Goal: Task Accomplishment & Management: Complete application form

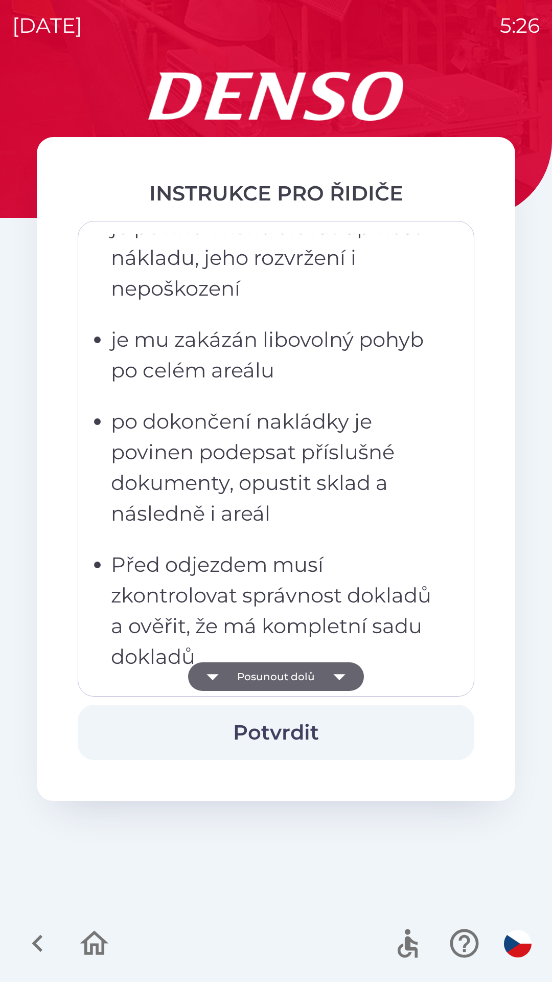
click at [253, 494] on p "po dokončení nakládky je povinen podepsat příslušné dokumenty, opustit sklad a …" at bounding box center [279, 467] width 336 height 123
click at [234, 423] on p "po dokončení nakládky je povinen podepsat příslušné dokumenty, opustit sklad a …" at bounding box center [279, 467] width 336 height 123
click at [158, 310] on ul "musí dbát pokynů zaměstnanců skladu musí zaměstnancům skladu sdělit, jakým způs…" at bounding box center [269, 252] width 357 height 839
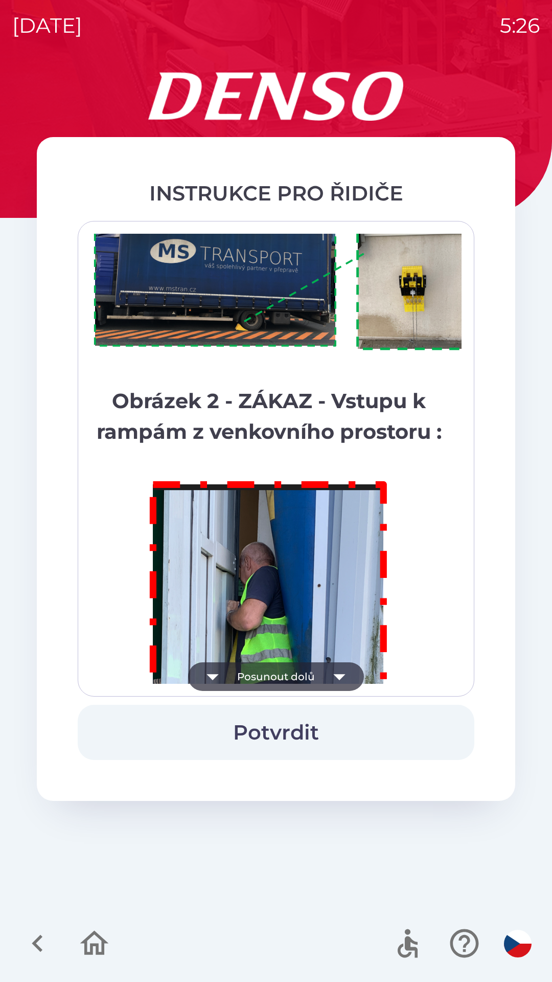
scroll to position [5746, 0]
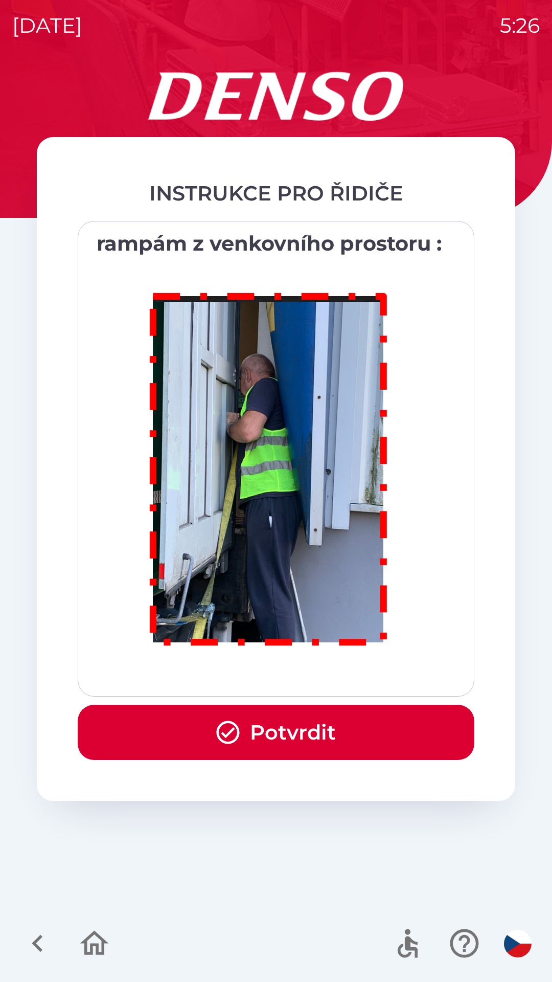
click at [282, 743] on button "Potvrdit" at bounding box center [276, 732] width 397 height 55
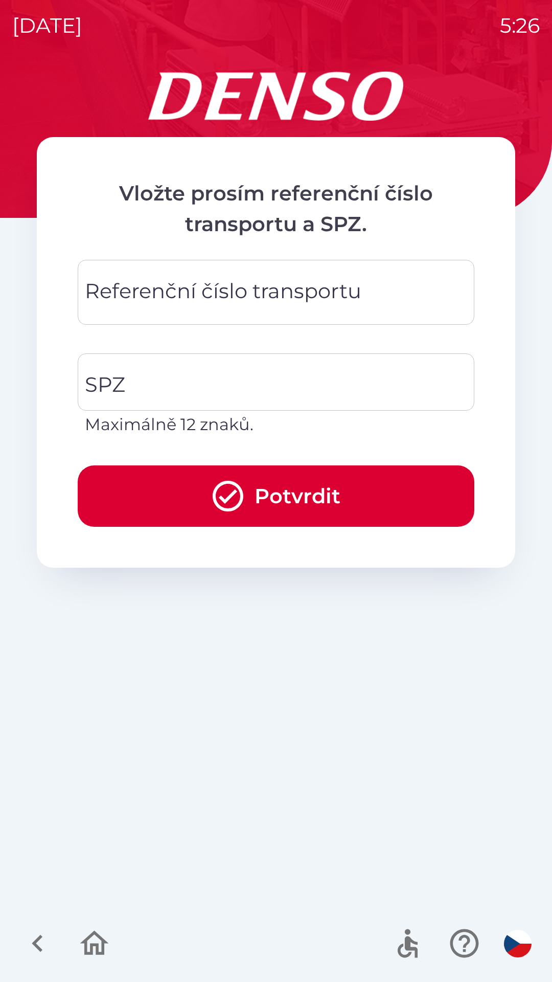
click at [140, 296] on div "Referenční číslo transportu Referenční číslo transportu" at bounding box center [276, 292] width 397 height 65
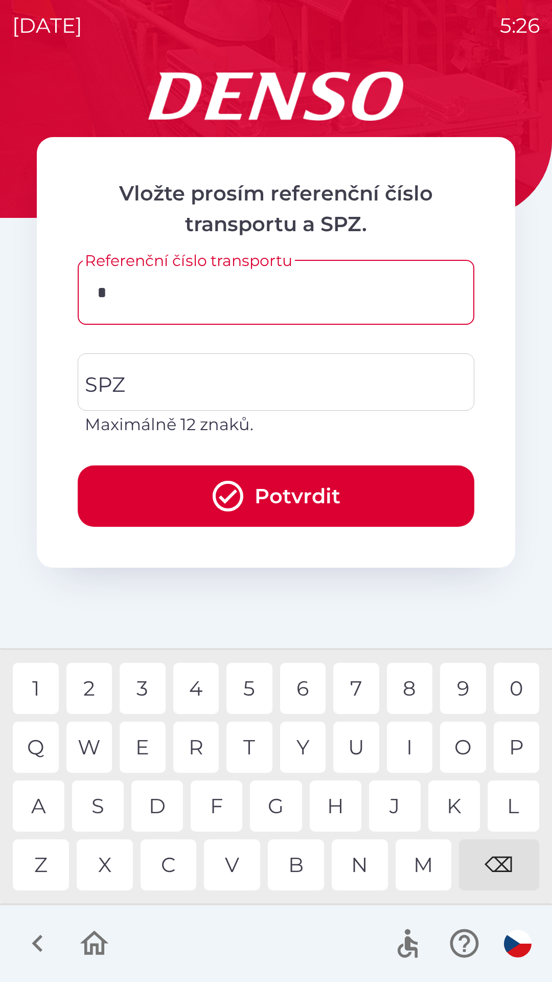
click at [443, 803] on div "K" at bounding box center [454, 805] width 52 height 51
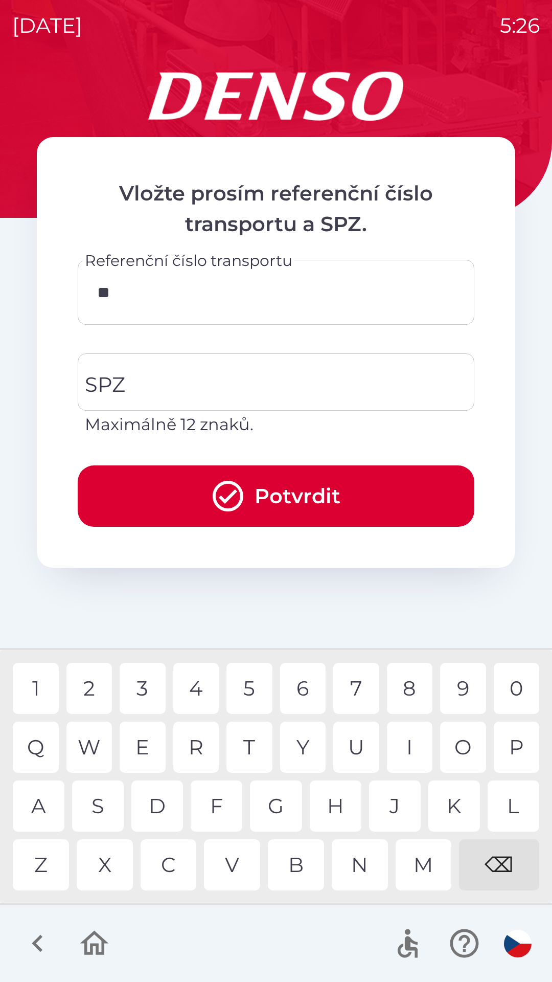
click at [511, 686] on div "0" at bounding box center [517, 688] width 46 height 51
click at [191, 686] on div "4" at bounding box center [196, 688] width 46 height 51
click at [513, 685] on div "0" at bounding box center [517, 688] width 46 height 51
type input "******"
click at [139, 380] on input "SPZ" at bounding box center [268, 382] width 372 height 48
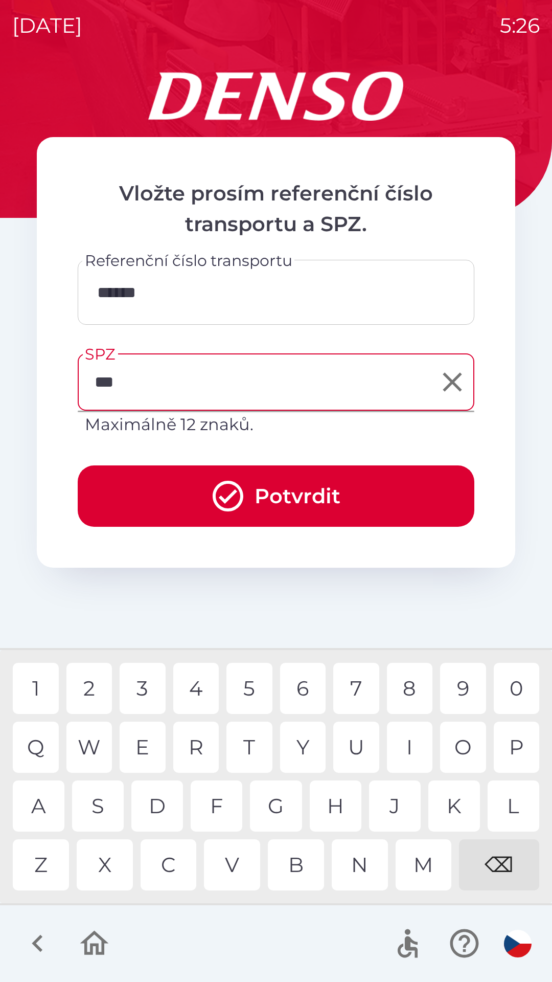
click at [419, 860] on div "M" at bounding box center [424, 864] width 56 height 51
click at [148, 686] on div "3" at bounding box center [143, 688] width 46 height 51
click at [407, 682] on div "8" at bounding box center [410, 688] width 46 height 51
type input "*******"
click at [175, 487] on button "Potvrdit" at bounding box center [276, 495] width 397 height 61
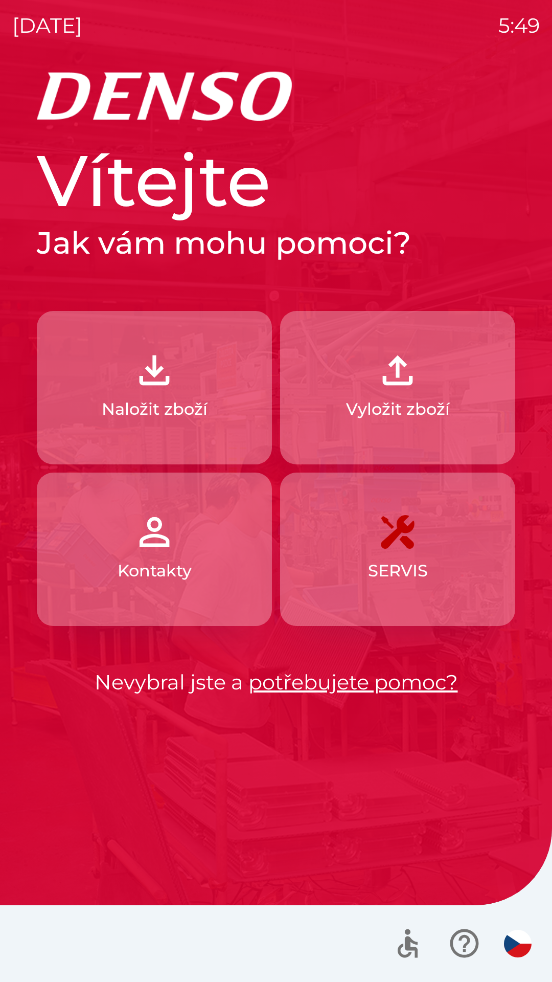
click at [81, 379] on button "Naložit zboží" at bounding box center [154, 387] width 235 height 153
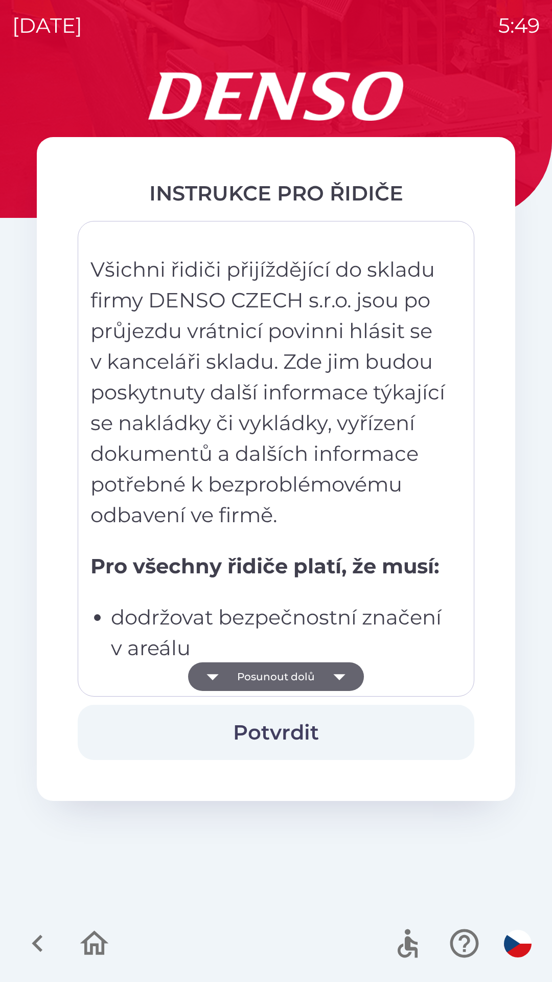
click at [329, 669] on icon "button" at bounding box center [339, 676] width 29 height 29
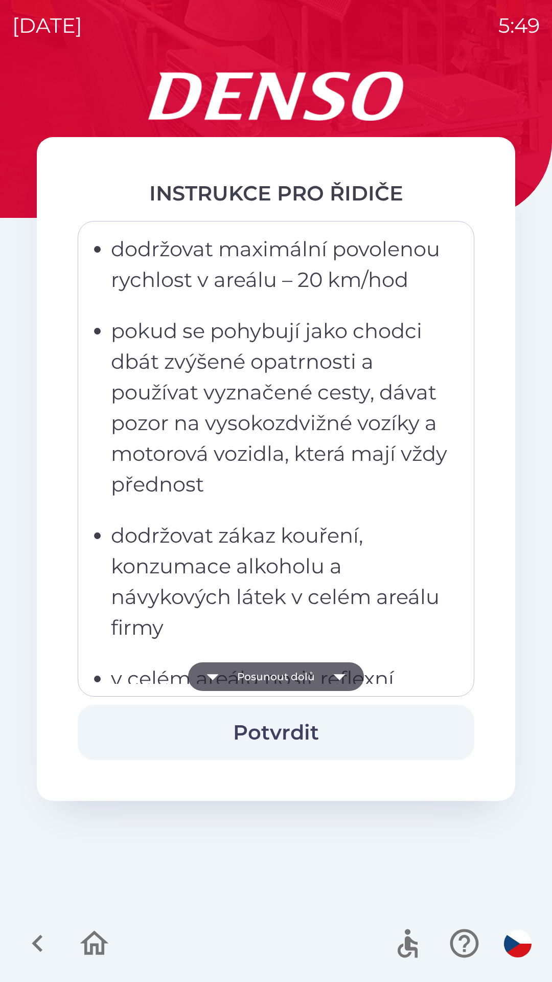
click at [328, 676] on icon "button" at bounding box center [339, 676] width 29 height 29
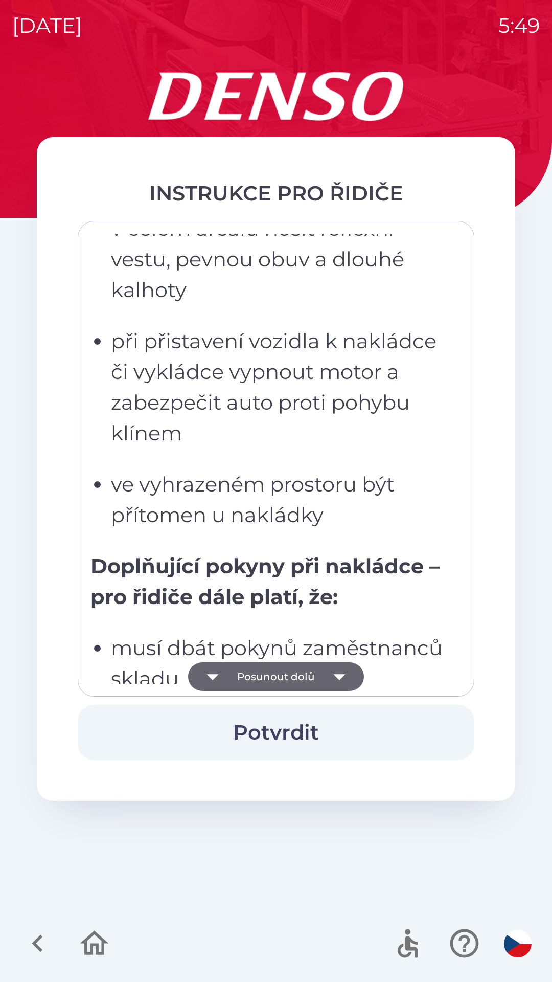
click at [326, 675] on icon "button" at bounding box center [339, 676] width 29 height 29
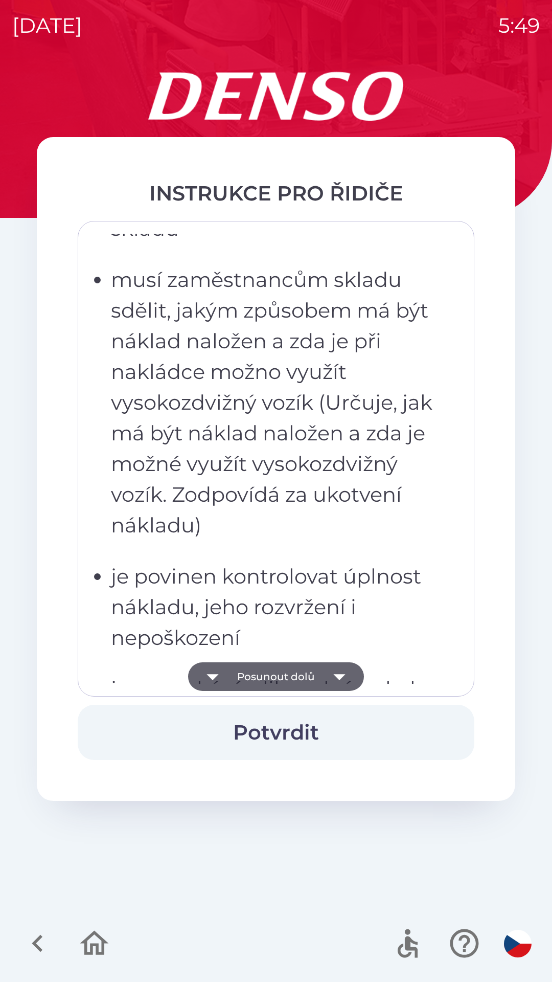
click at [324, 676] on button "Posunout dolů" at bounding box center [276, 676] width 176 height 29
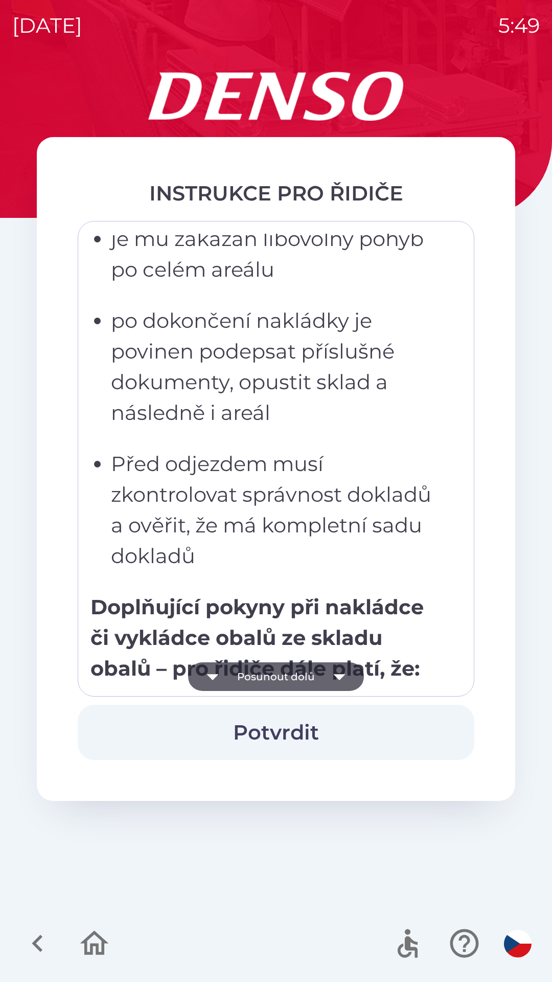
click at [320, 679] on button "Posunout dolů" at bounding box center [276, 676] width 176 height 29
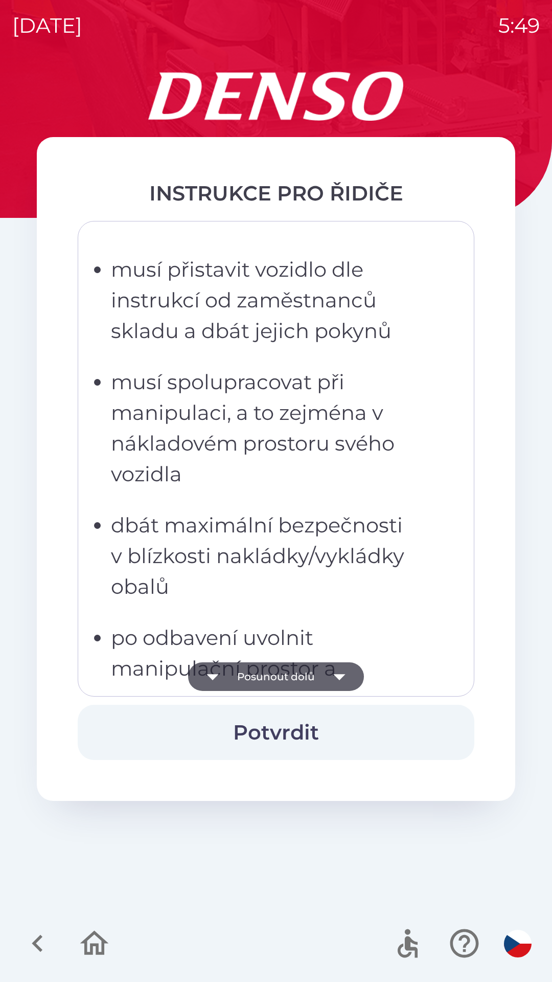
click at [318, 680] on button "Posunout dolů" at bounding box center [276, 676] width 176 height 29
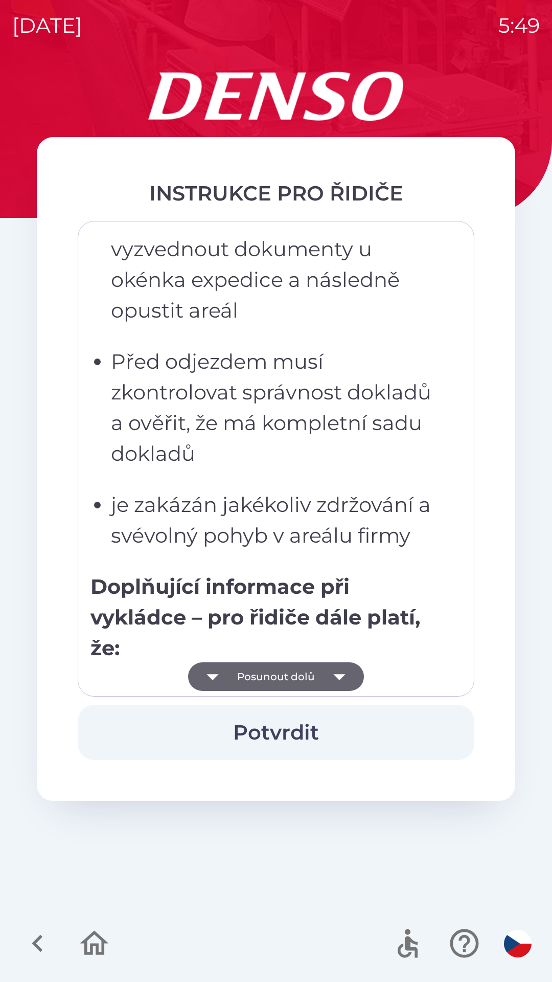
click at [321, 675] on button "Posunout dolů" at bounding box center [276, 676] width 176 height 29
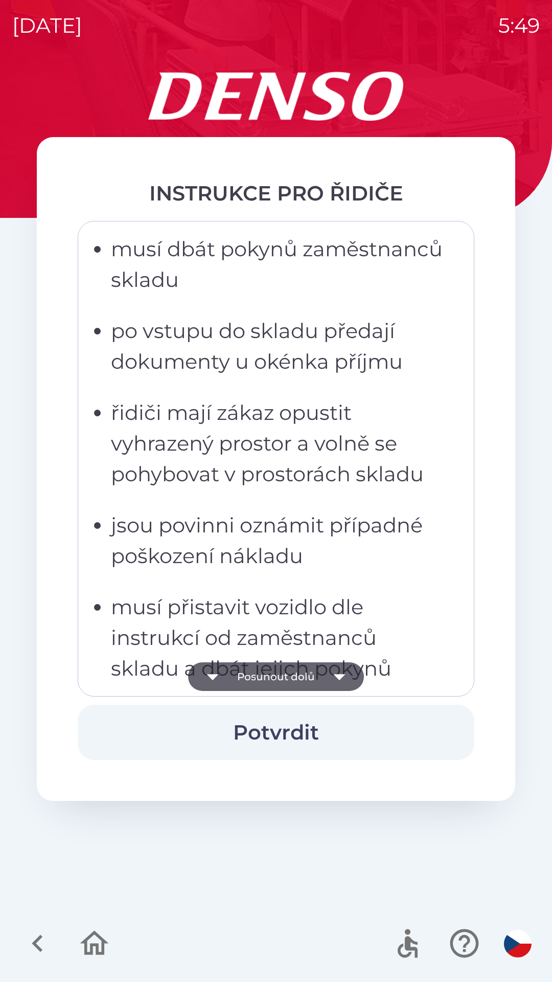
click at [322, 676] on button "Posunout dolů" at bounding box center [276, 676] width 176 height 29
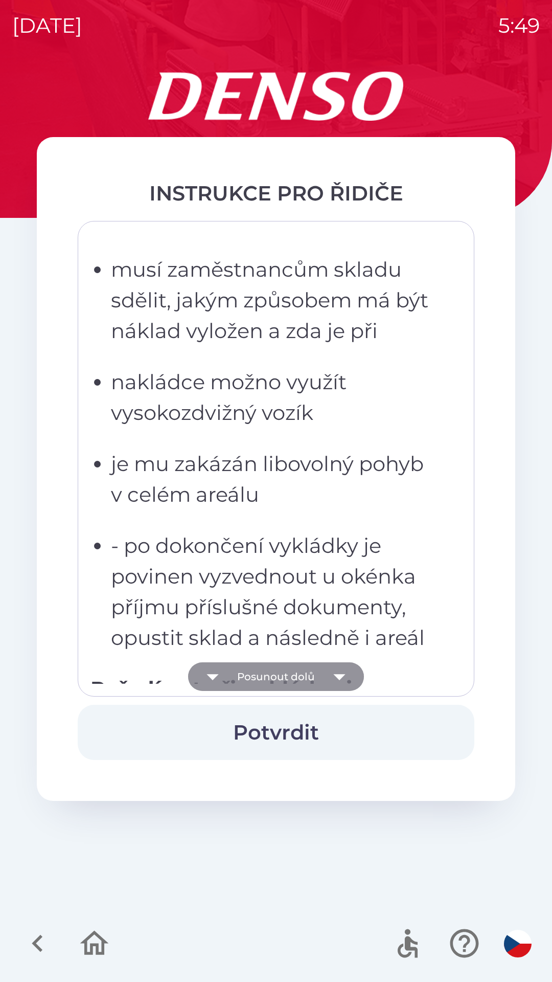
click at [321, 675] on button "Posunout dolů" at bounding box center [276, 676] width 176 height 29
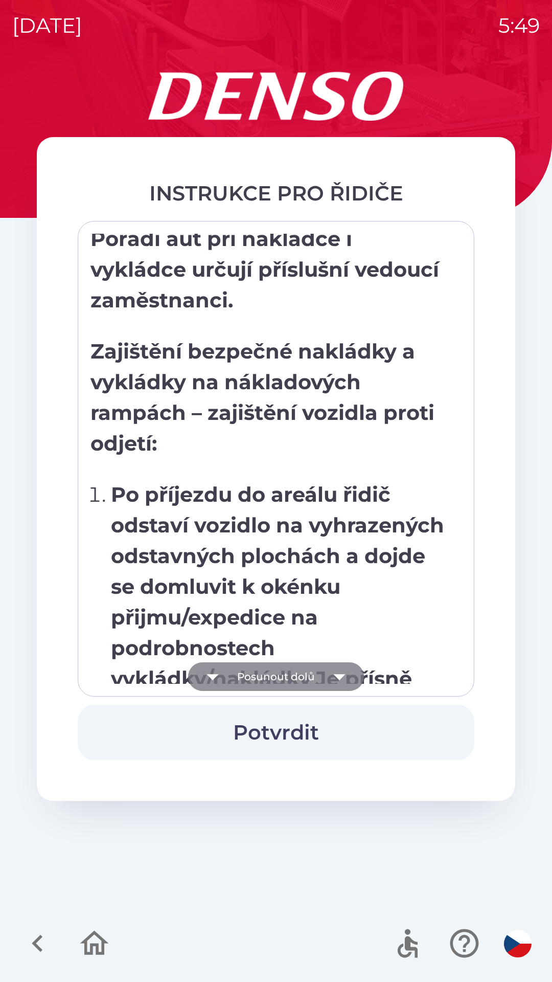
click at [323, 675] on button "Posunout dolů" at bounding box center [276, 676] width 176 height 29
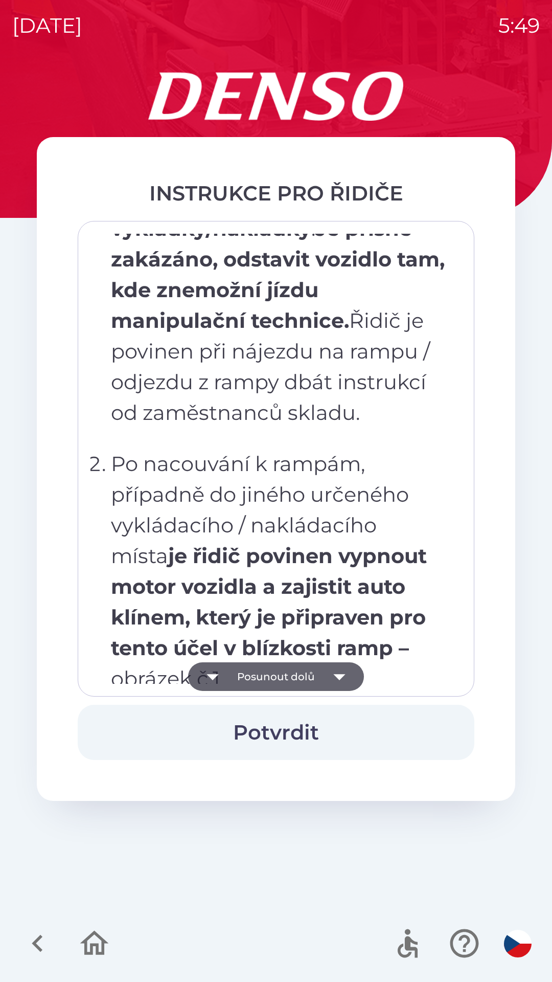
click at [330, 676] on icon "button" at bounding box center [339, 676] width 29 height 29
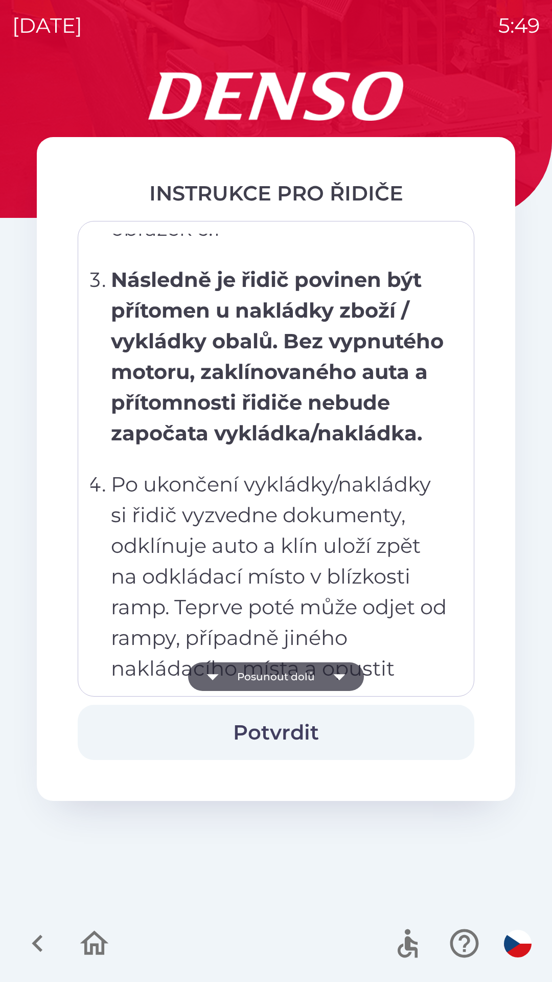
click at [334, 676] on icon "button" at bounding box center [339, 676] width 29 height 29
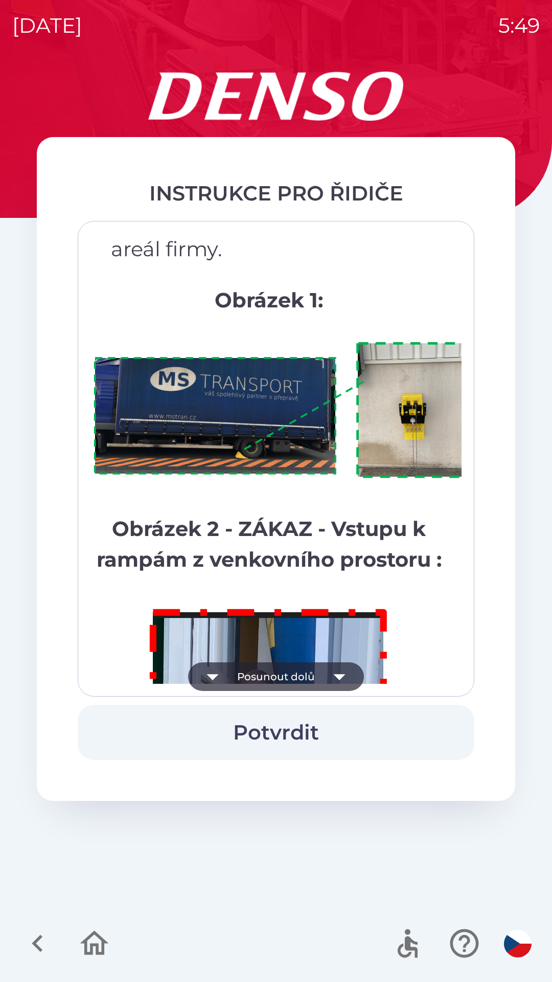
click at [336, 683] on icon "button" at bounding box center [339, 676] width 29 height 29
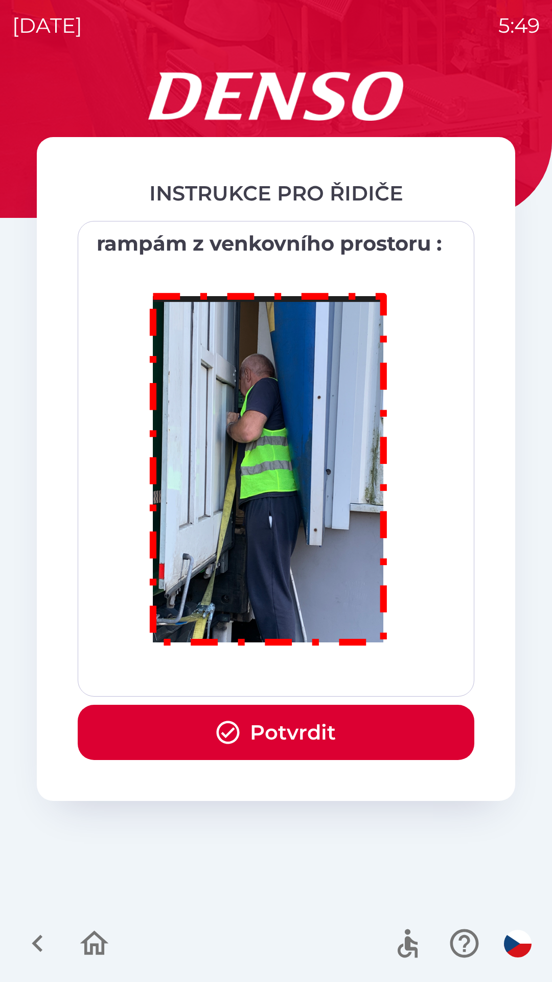
click at [328, 674] on div "Všichni řidiči přijíždějící do skladu firmy DENSO CZECH s.r.o. jsou po průjezdu…" at bounding box center [276, 459] width 371 height 450
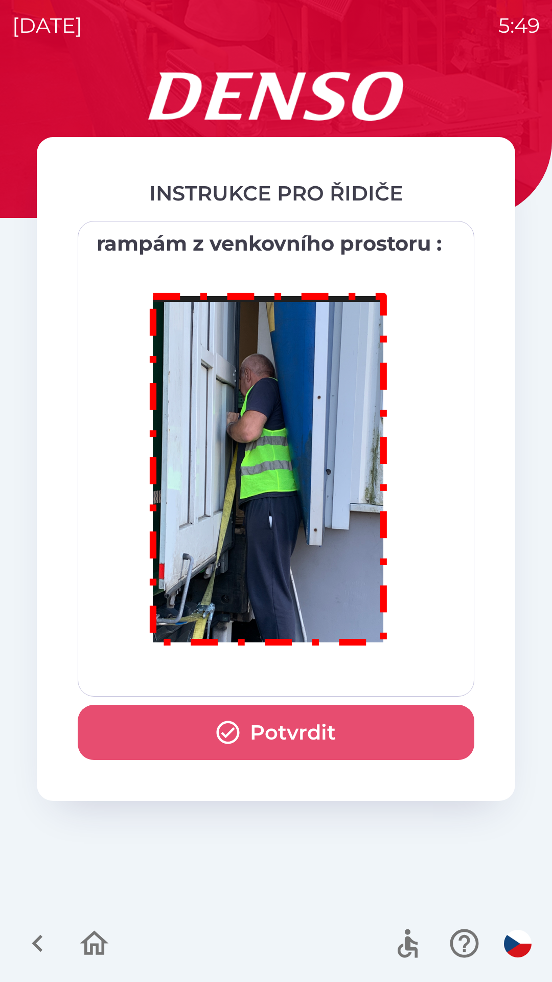
click at [330, 733] on button "Potvrdit" at bounding box center [276, 732] width 397 height 55
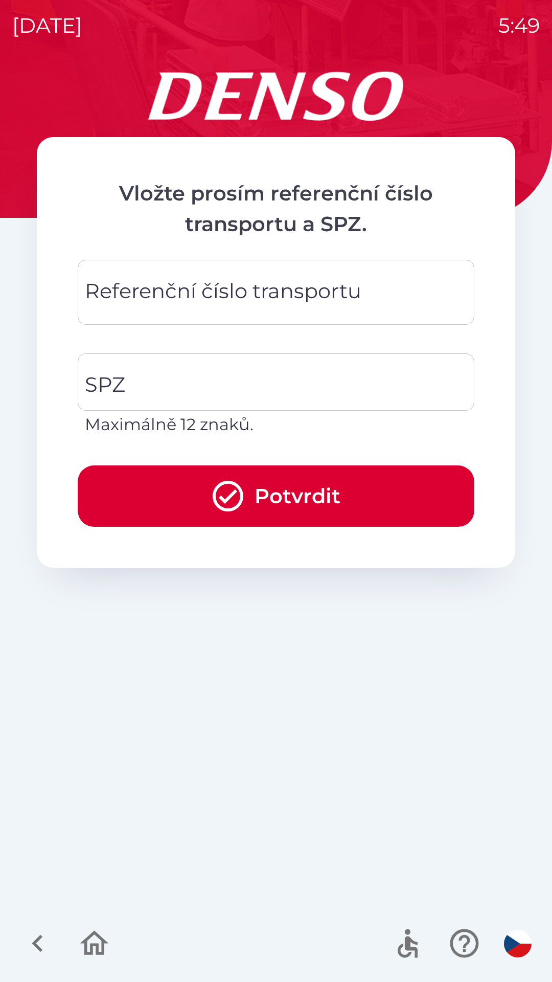
click at [208, 310] on input "Referenční číslo transportu" at bounding box center [276, 292] width 372 height 40
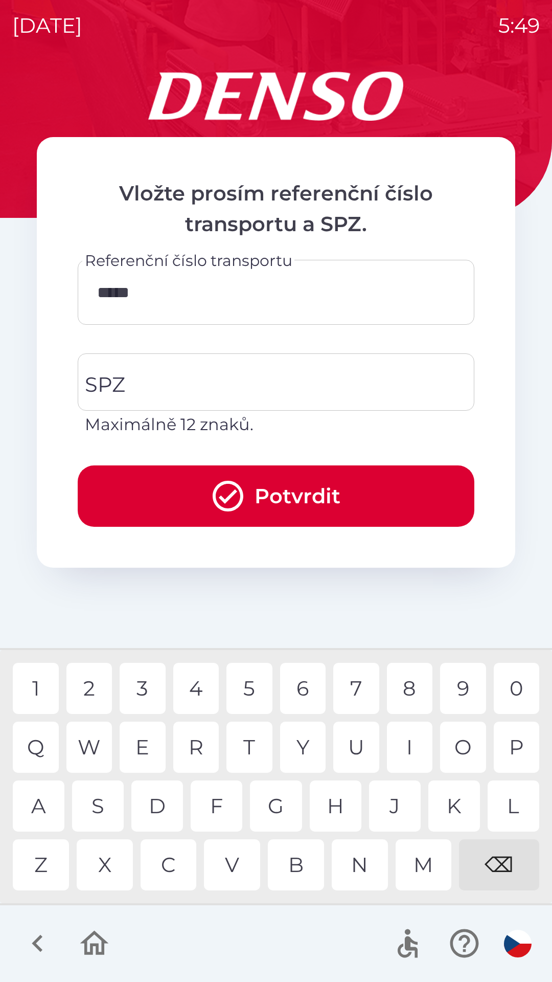
click at [246, 687] on div "5" at bounding box center [250, 688] width 46 height 51
type input "********"
click at [300, 682] on div "6" at bounding box center [303, 688] width 46 height 51
click at [240, 375] on input "SPZ" at bounding box center [268, 382] width 372 height 48
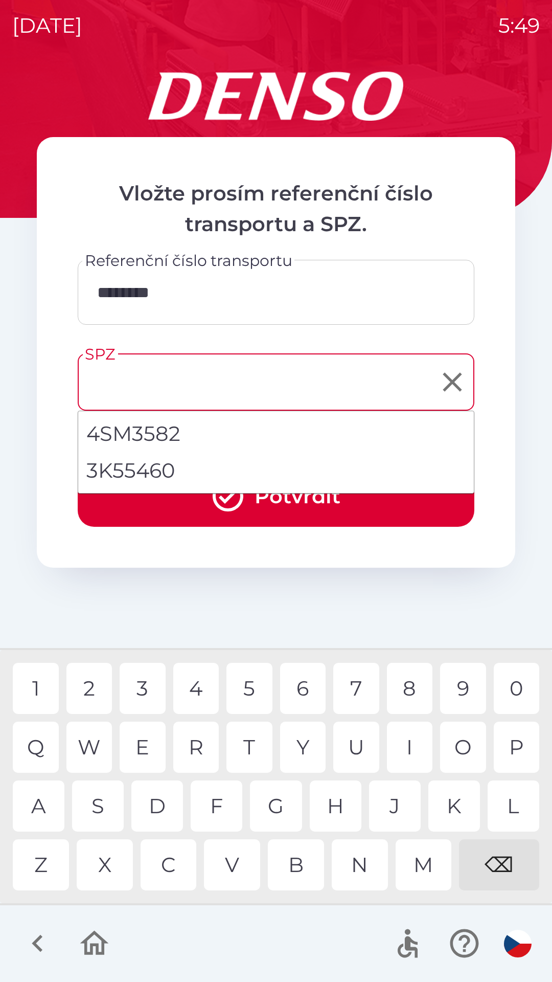
click at [163, 460] on li "3K55460" at bounding box center [276, 470] width 396 height 37
type input "*******"
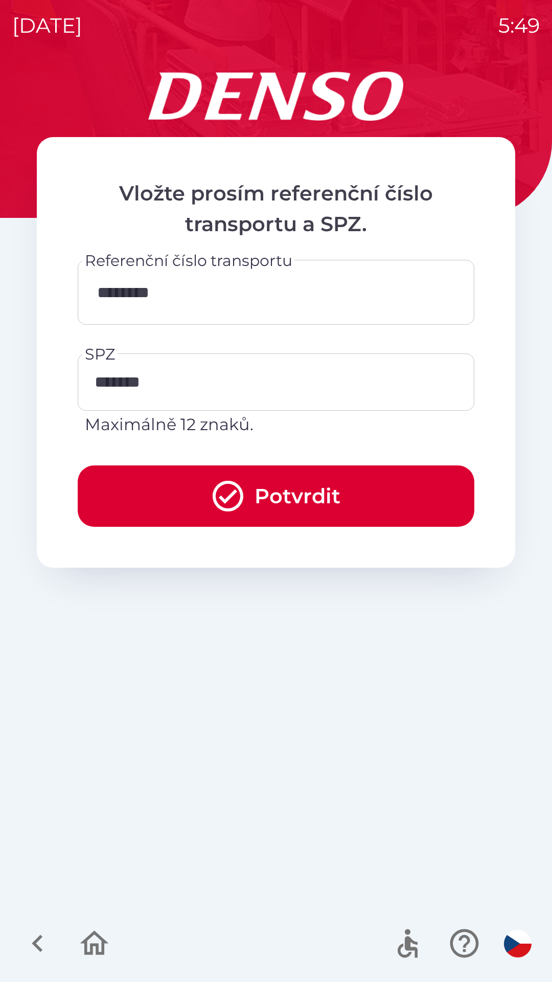
click at [267, 506] on button "Potvrdit" at bounding box center [276, 495] width 397 height 61
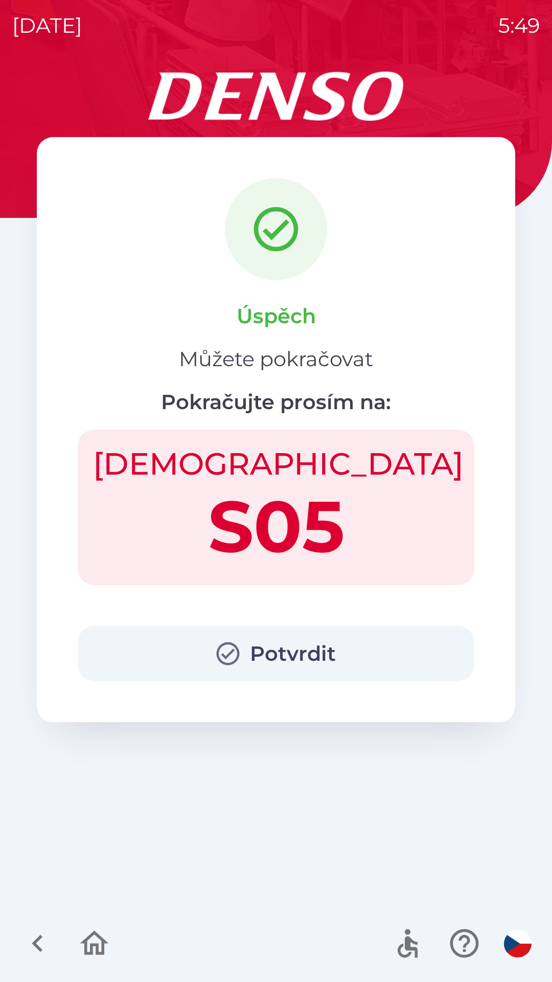
click at [301, 648] on button "Potvrdit" at bounding box center [276, 653] width 397 height 55
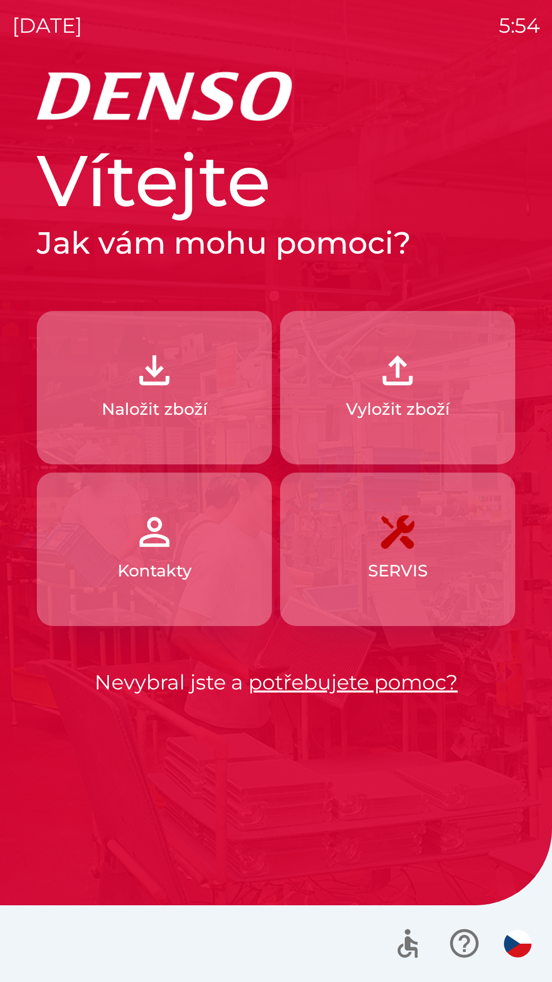
click at [401, 401] on p "Vyložit zboží" at bounding box center [398, 409] width 104 height 25
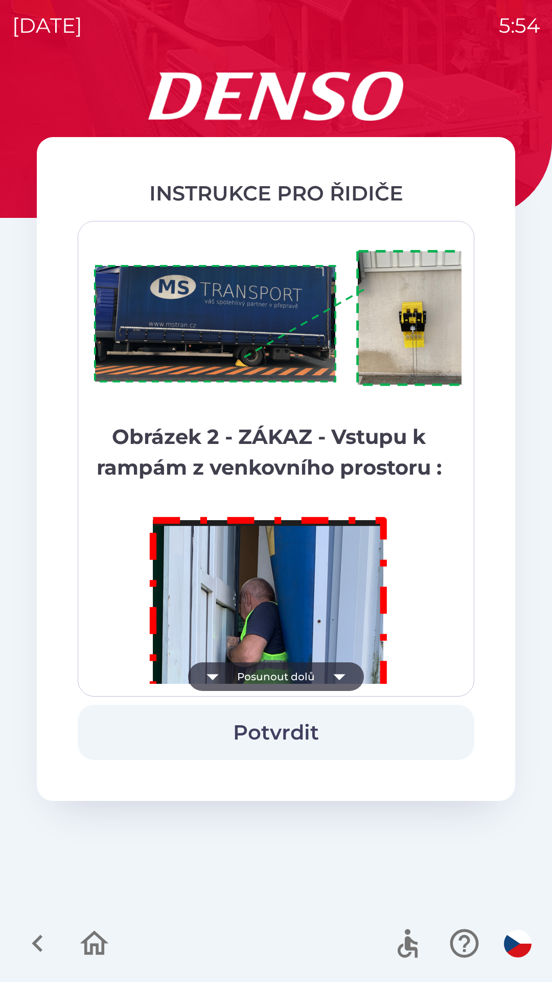
scroll to position [5746, 0]
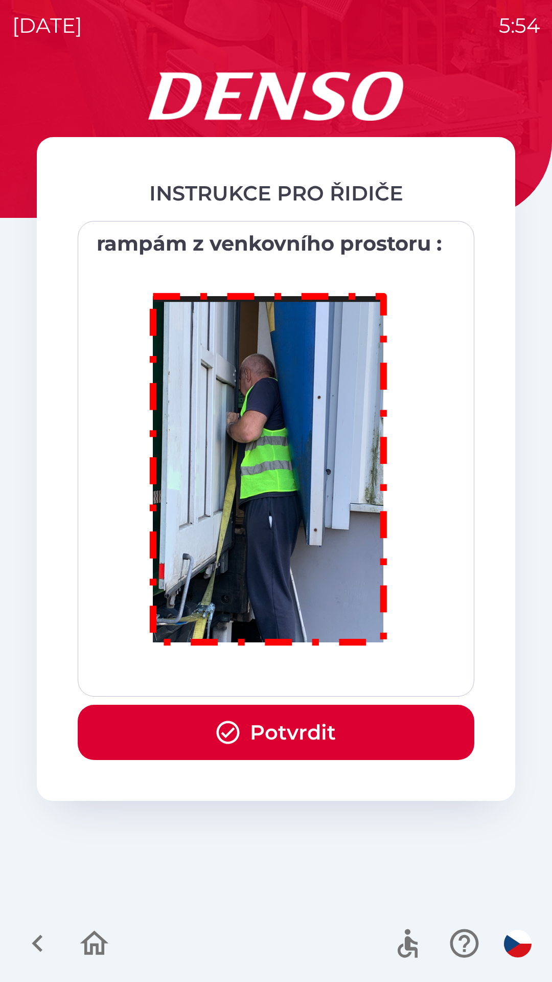
click at [292, 732] on button "Potvrdit" at bounding box center [276, 732] width 397 height 55
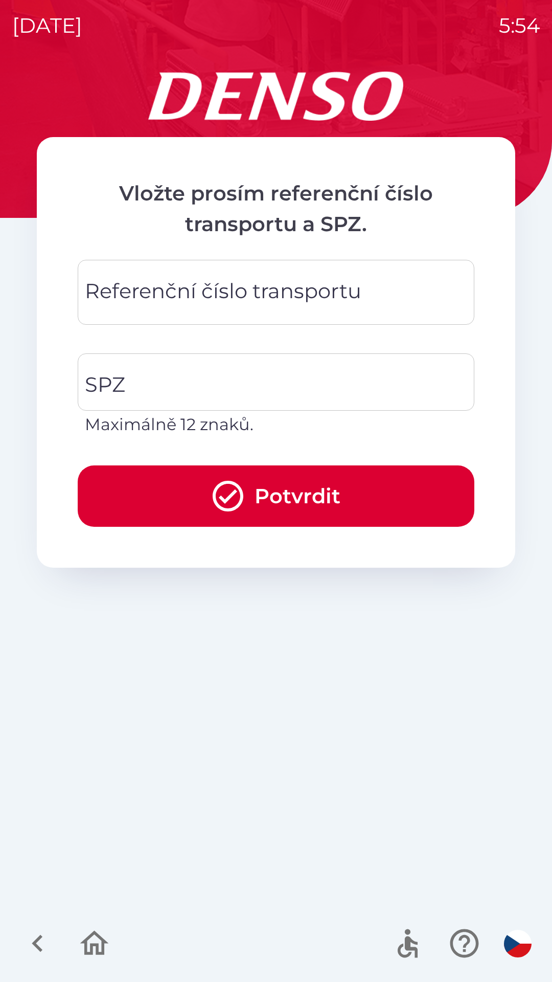
click at [278, 284] on div "Referenční číslo transportu Referenční číslo transportu" at bounding box center [276, 292] width 397 height 65
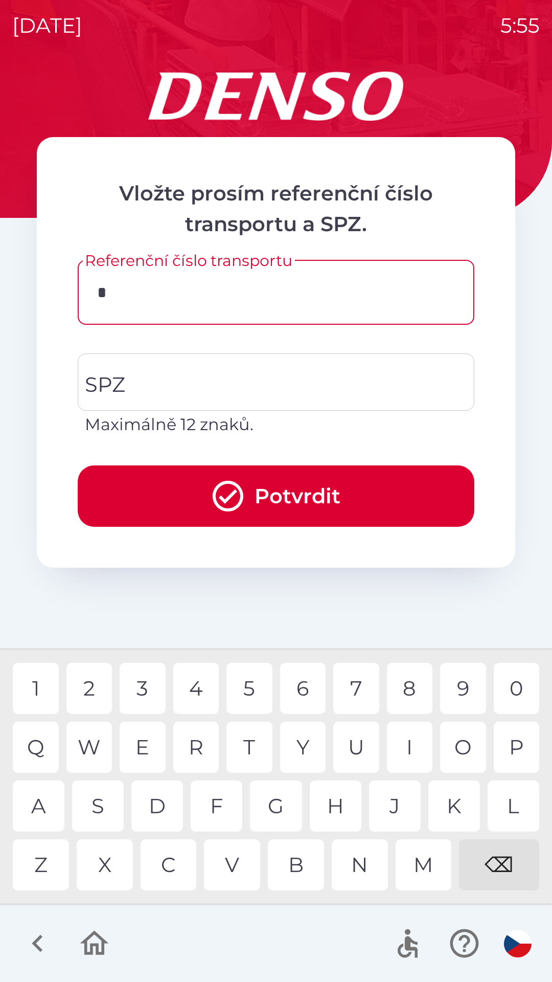
click at [159, 810] on div "D" at bounding box center [157, 805] width 52 height 51
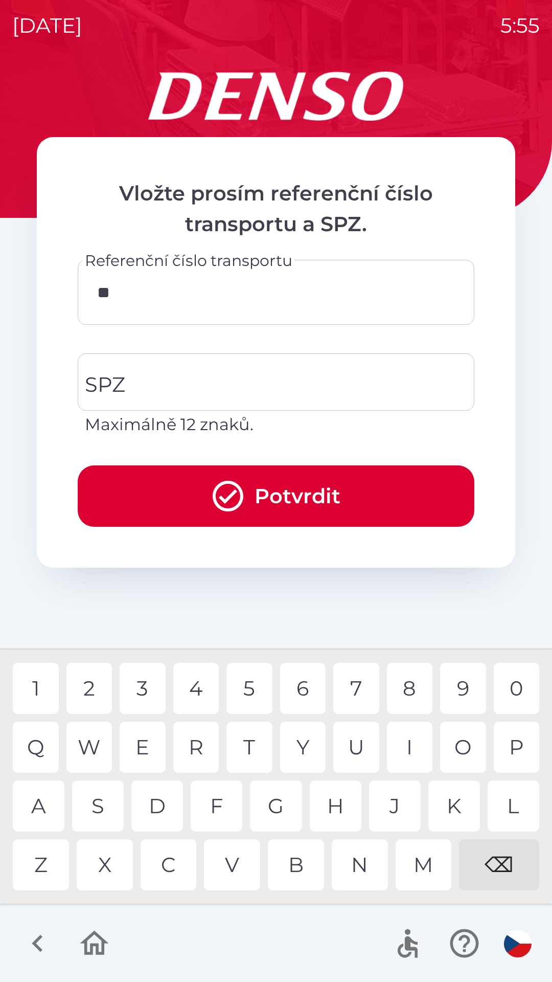
click at [514, 688] on div "0" at bounding box center [517, 688] width 46 height 51
click at [408, 690] on div "8" at bounding box center [410, 688] width 46 height 51
click at [459, 685] on div "9" at bounding box center [463, 688] width 46 height 51
click at [504, 689] on div "0" at bounding box center [517, 688] width 46 height 51
type input "*******"
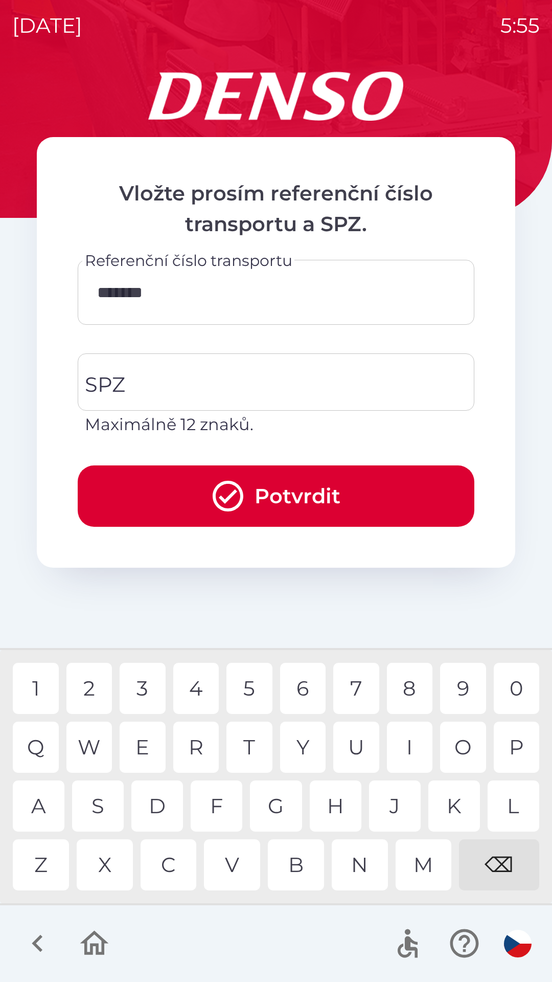
click at [254, 687] on div "5" at bounding box center [250, 688] width 46 height 51
click at [260, 375] on input "SPZ" at bounding box center [268, 382] width 372 height 48
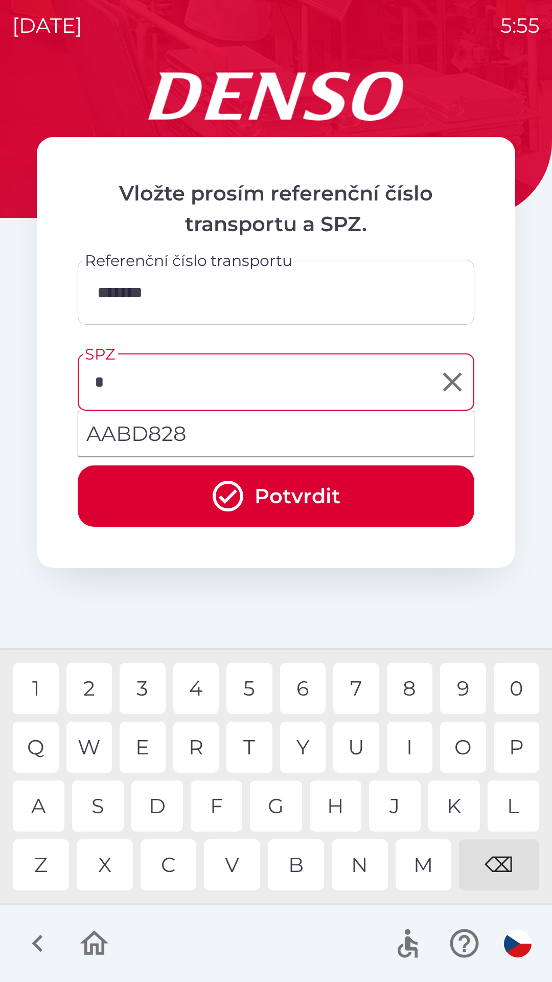
click at [48, 795] on div "A" at bounding box center [39, 805] width 52 height 51
click at [40, 804] on div "A" at bounding box center [39, 805] width 52 height 51
click at [161, 815] on div "D" at bounding box center [157, 805] width 52 height 51
type input "*******"
click at [340, 492] on button "Potvrdit" at bounding box center [276, 495] width 397 height 61
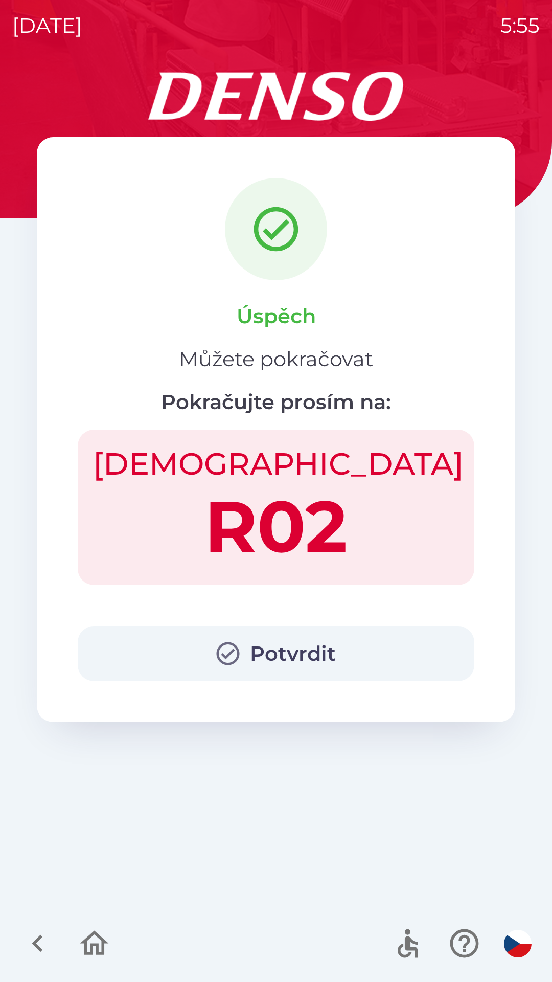
click at [317, 650] on button "Potvrdit" at bounding box center [276, 653] width 397 height 55
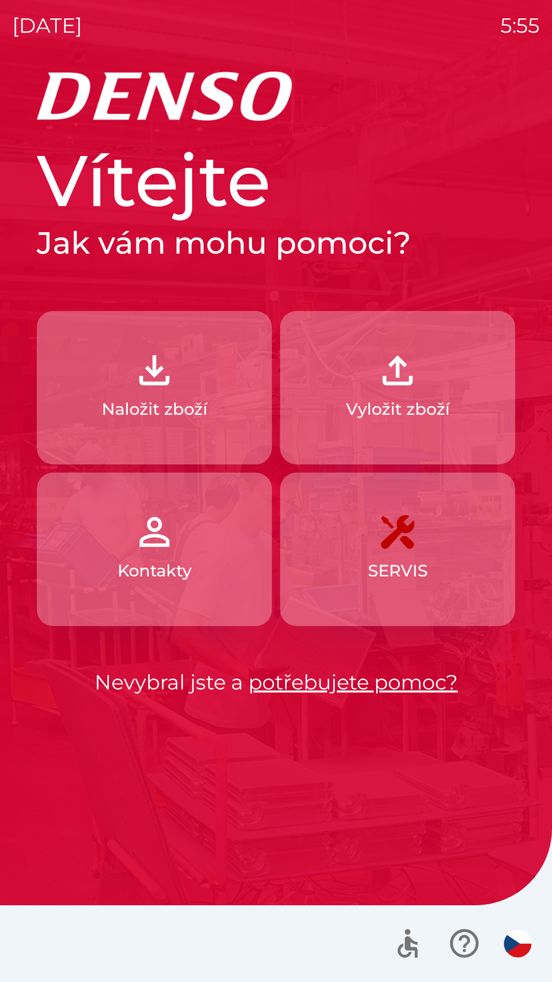
click at [409, 402] on p "Vyložit zboží" at bounding box center [398, 409] width 104 height 25
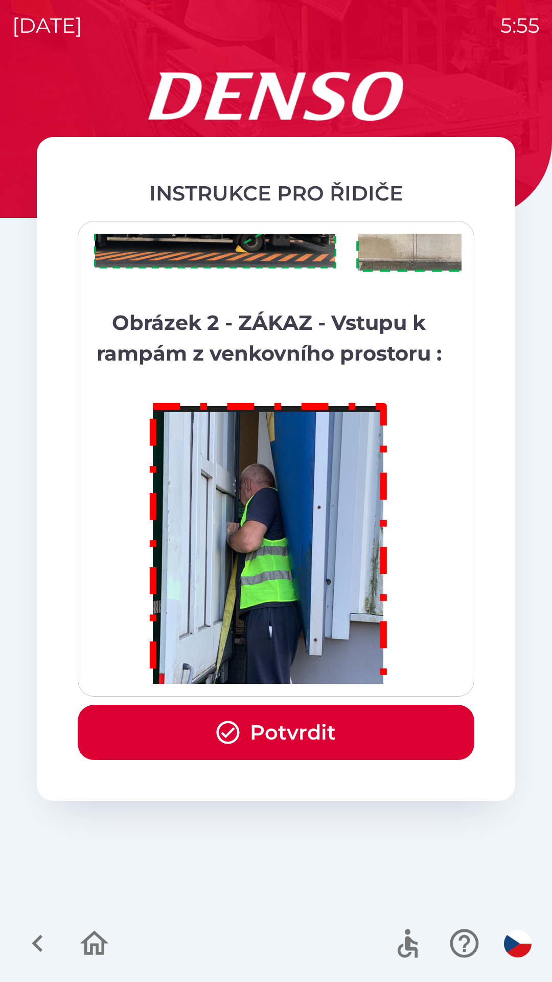
scroll to position [5746, 0]
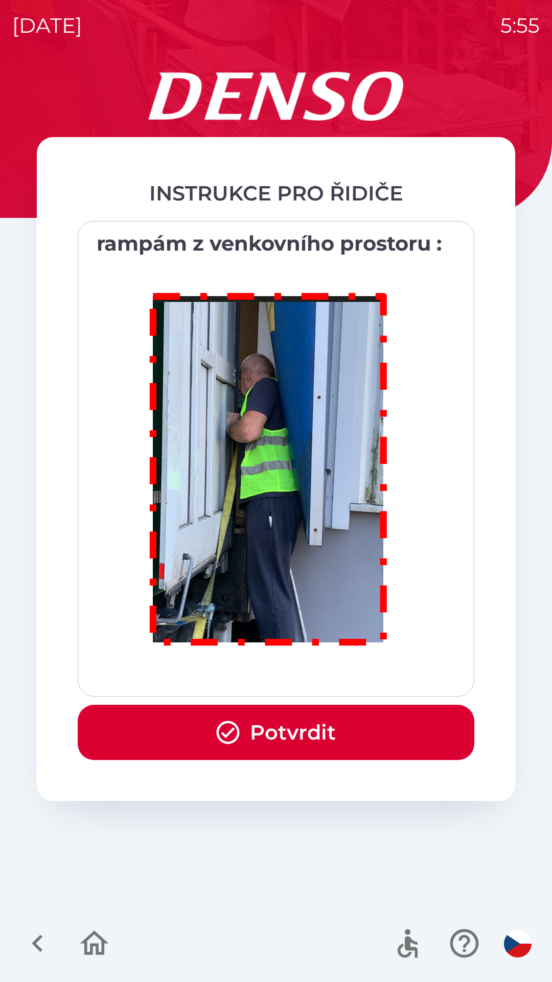
click at [351, 727] on button "Potvrdit" at bounding box center [276, 732] width 397 height 55
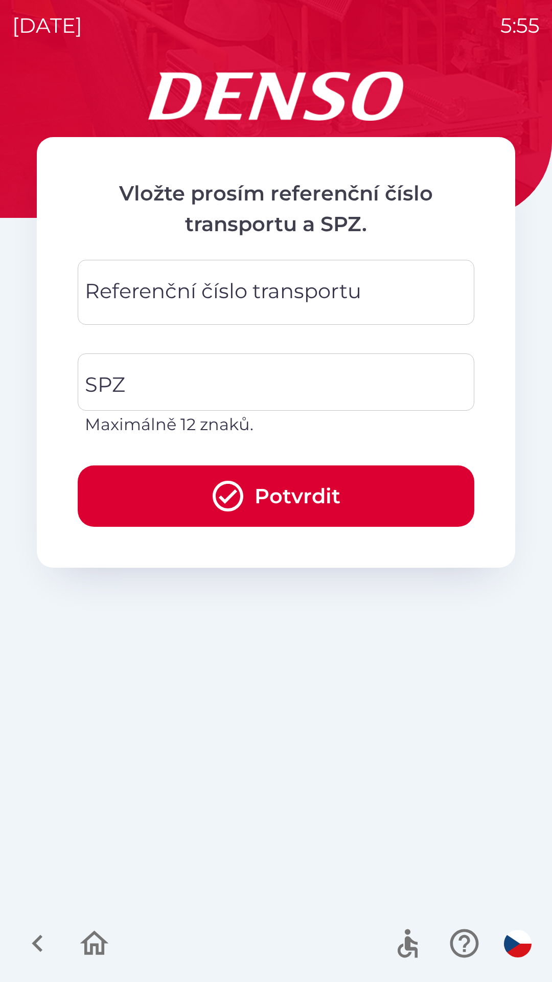
click at [380, 300] on input "Referenční číslo transportu" at bounding box center [276, 292] width 372 height 40
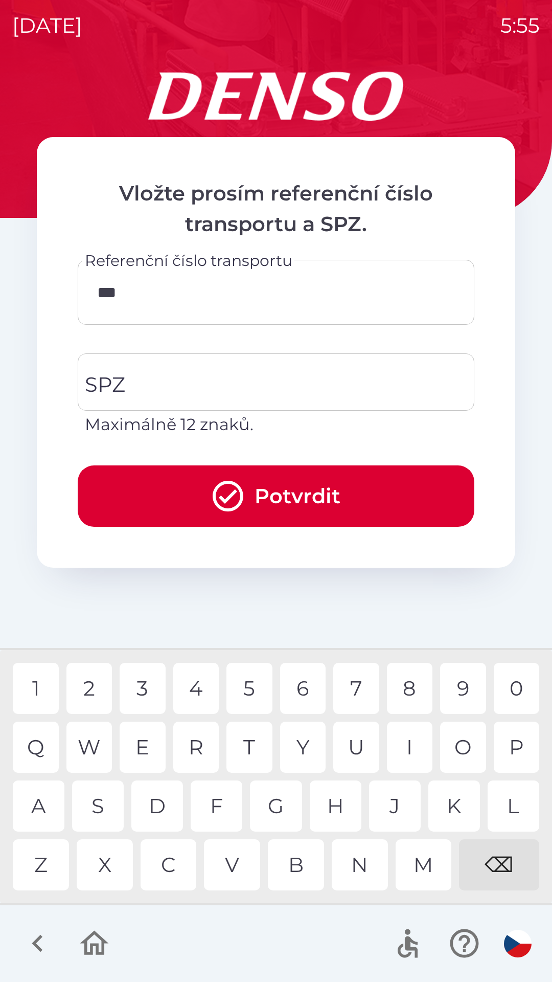
click at [412, 688] on div "8" at bounding box center [410, 688] width 46 height 51
click at [523, 691] on div "0" at bounding box center [517, 688] width 46 height 51
type input "********"
click at [299, 378] on input "SPZ" at bounding box center [268, 382] width 372 height 48
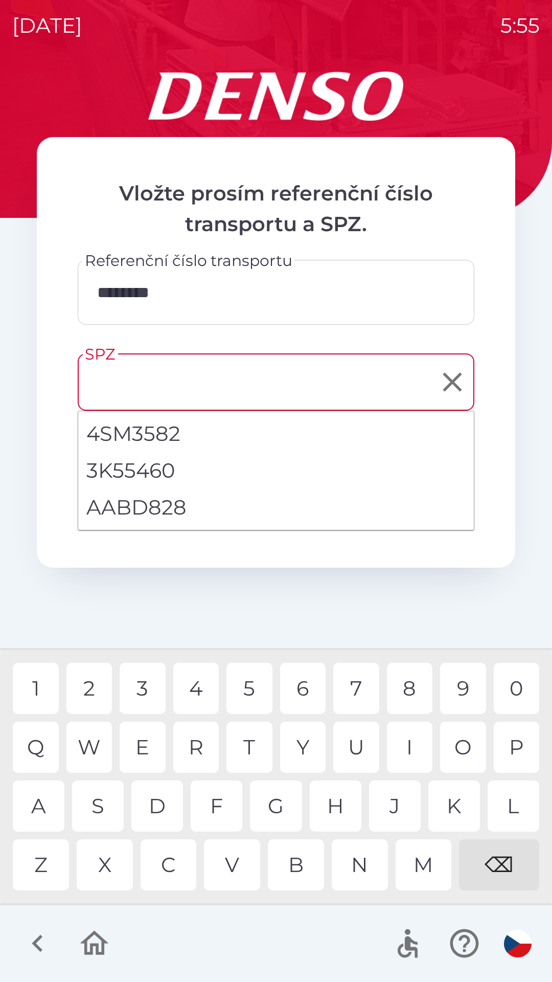
click at [170, 501] on li "AABD828" at bounding box center [276, 507] width 396 height 37
type input "*******"
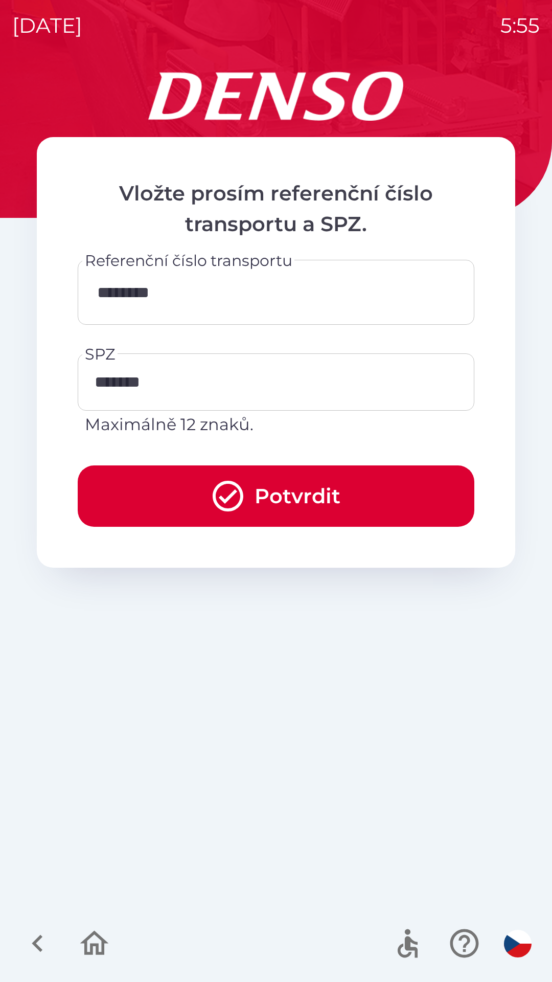
click at [307, 486] on button "Potvrdit" at bounding box center [276, 495] width 397 height 61
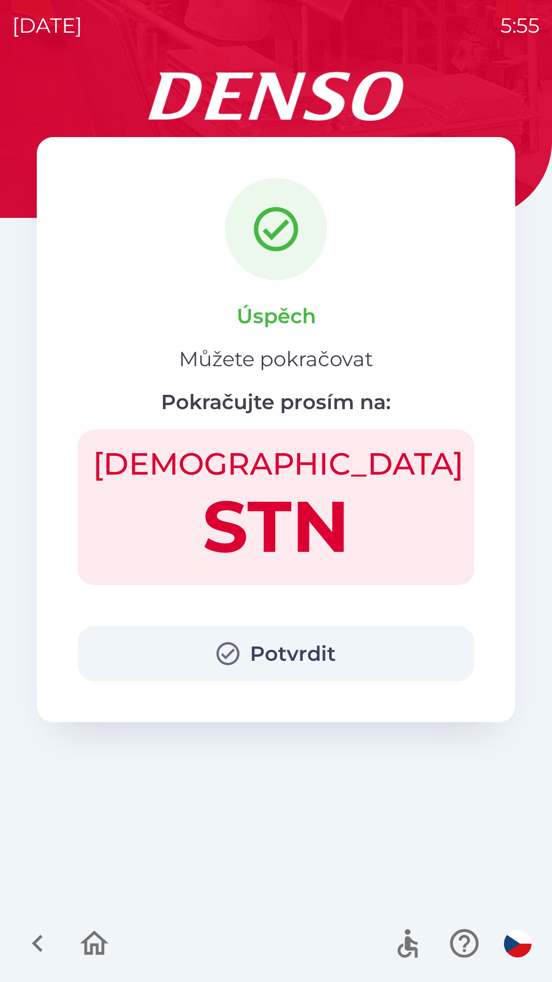
click at [339, 652] on button "Potvrdit" at bounding box center [276, 653] width 397 height 55
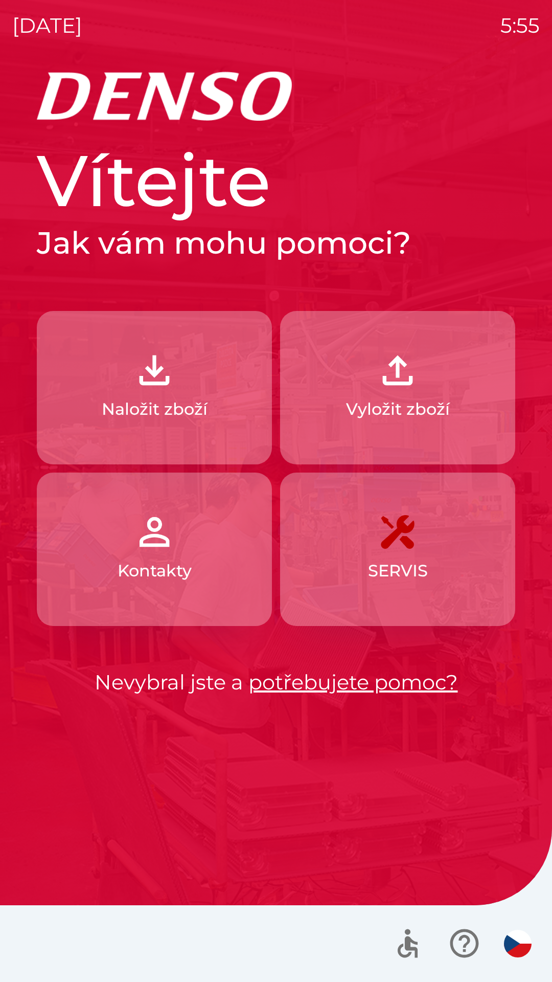
click at [209, 406] on button "Naložit zboží" at bounding box center [154, 387] width 235 height 153
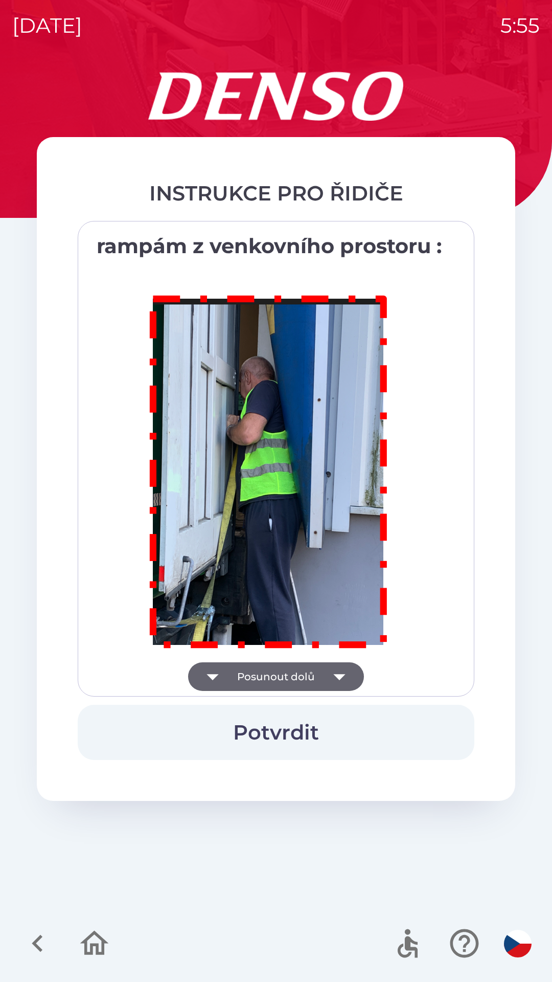
scroll to position [5746, 0]
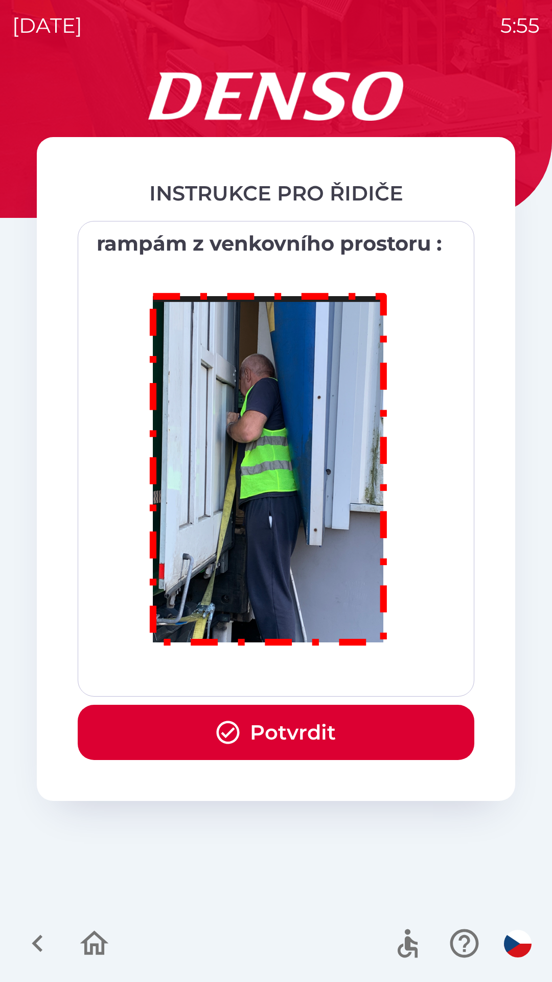
click at [333, 728] on button "Potvrdit" at bounding box center [276, 732] width 397 height 55
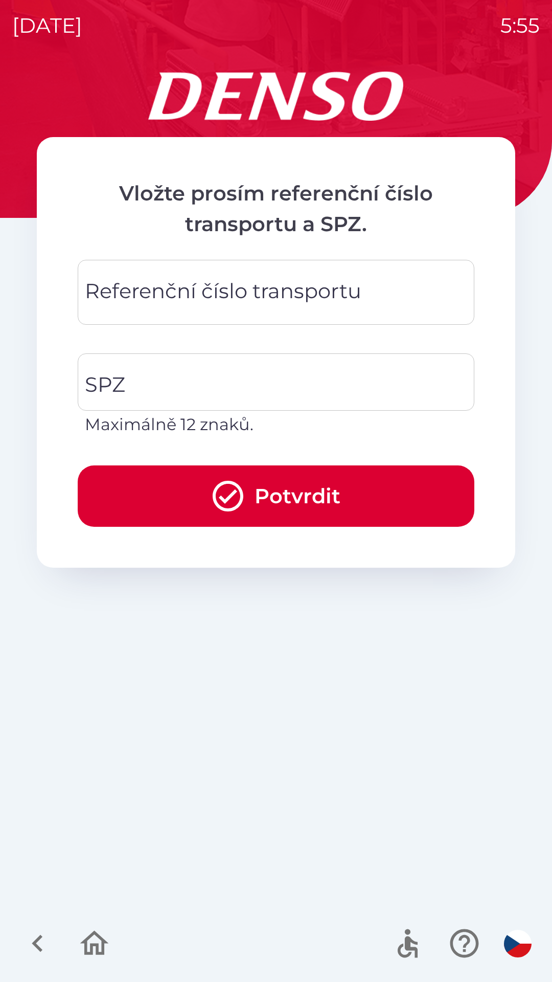
click at [255, 287] on div "Referenční číslo transportu Referenční číslo transportu" at bounding box center [276, 292] width 397 height 65
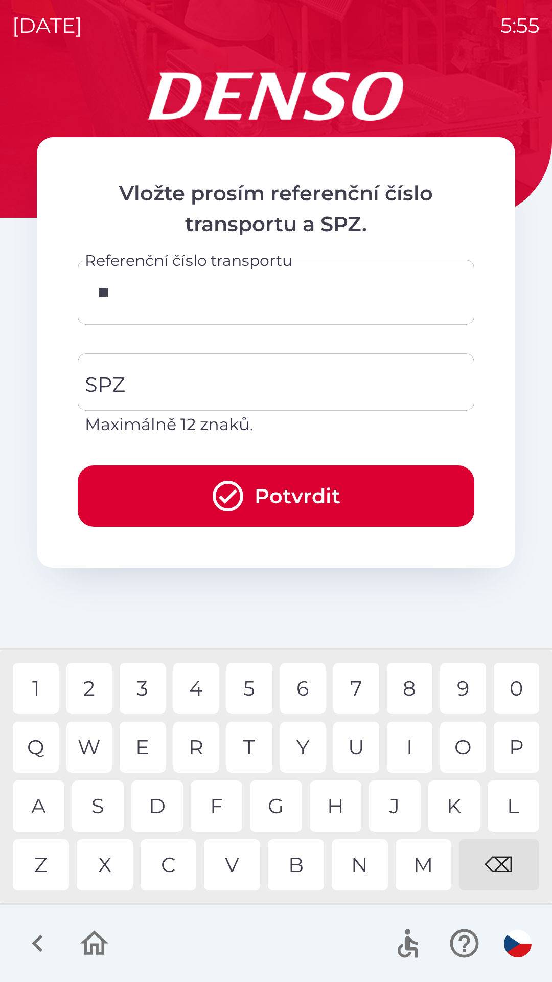
click at [167, 866] on div "C" at bounding box center [169, 864] width 56 height 51
click at [206, 746] on div "R" at bounding box center [196, 746] width 46 height 51
click at [512, 690] on div "0" at bounding box center [517, 688] width 46 height 51
click at [151, 689] on div "3" at bounding box center [143, 688] width 46 height 51
click at [149, 684] on div "3" at bounding box center [143, 688] width 46 height 51
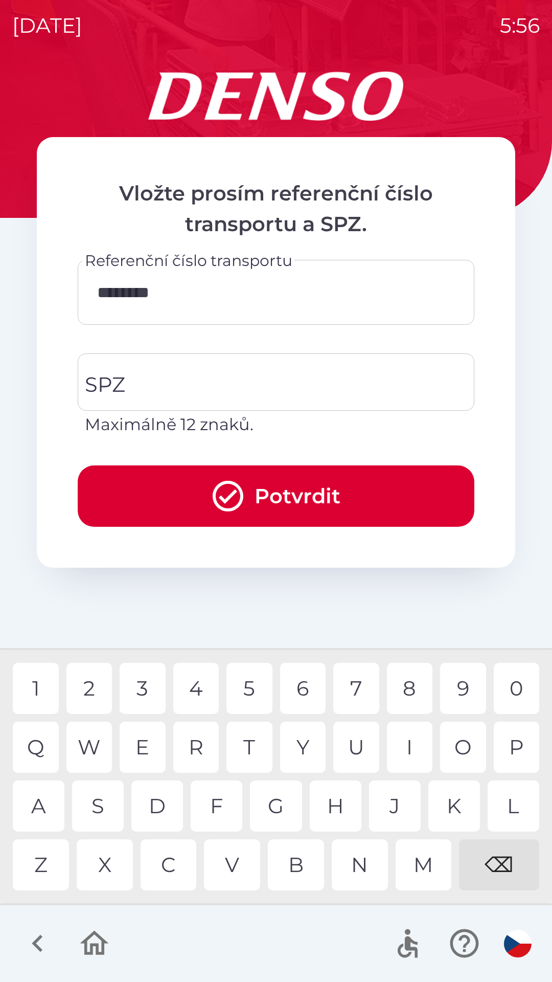
type input "*********"
click at [282, 376] on input "SPZ" at bounding box center [268, 382] width 372 height 48
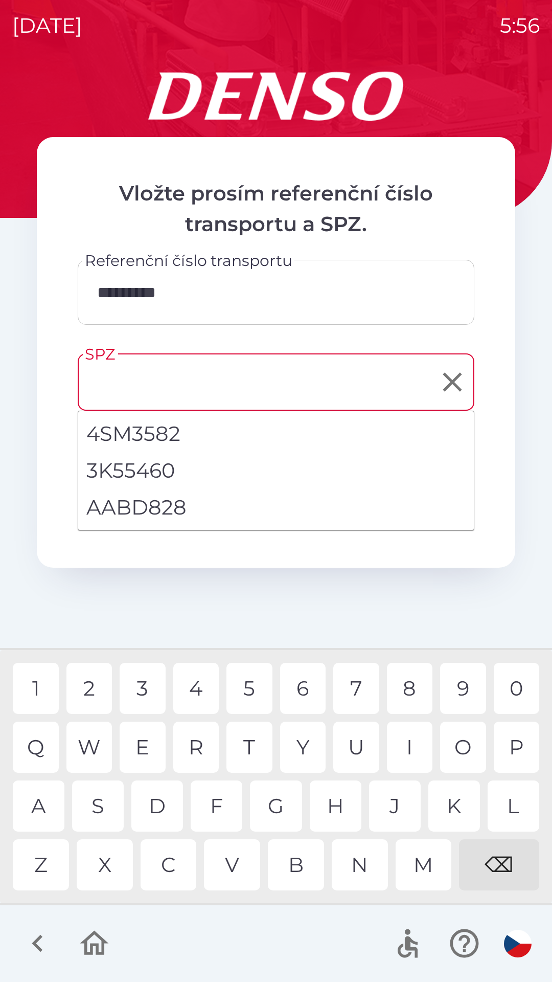
click at [192, 511] on li "AABD828" at bounding box center [276, 507] width 396 height 37
type input "*******"
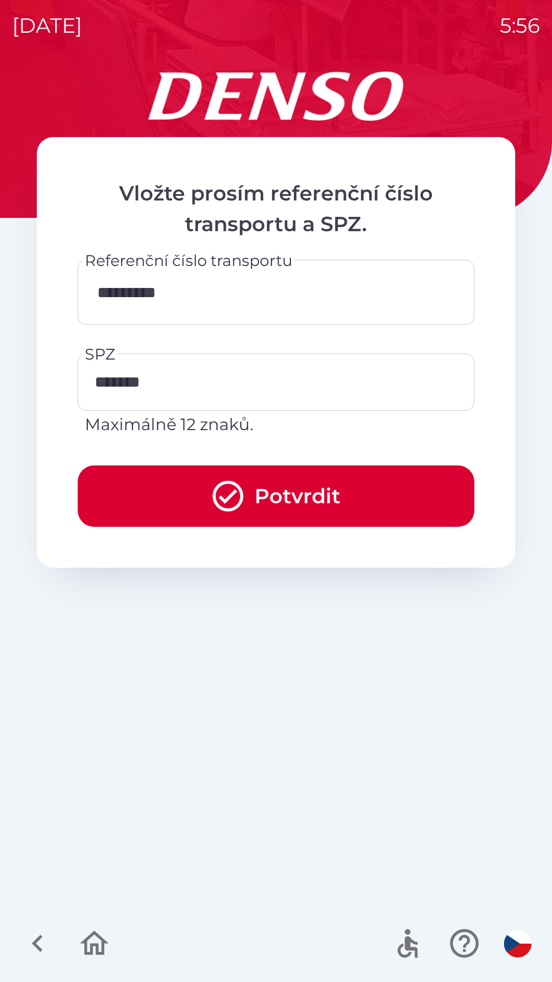
click at [330, 495] on button "Potvrdit" at bounding box center [276, 495] width 397 height 61
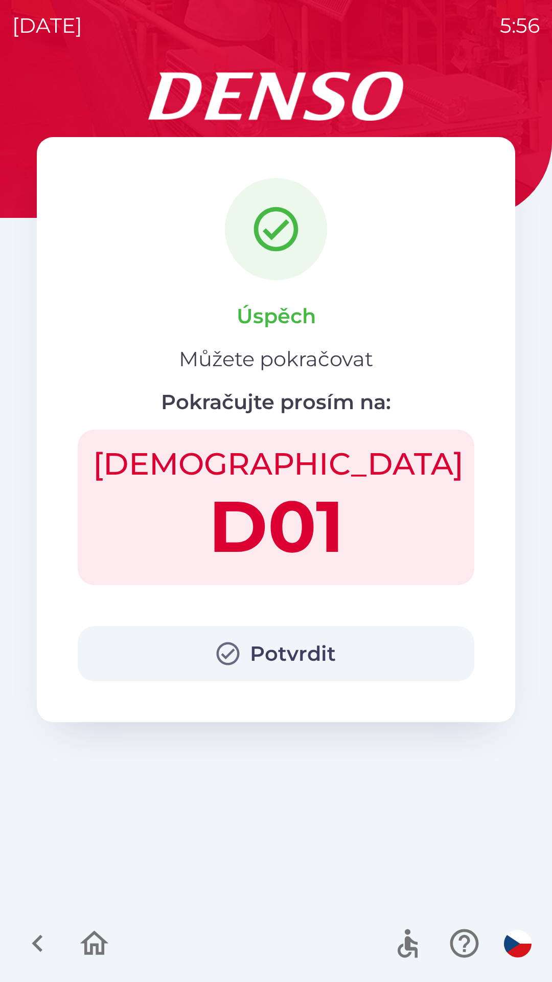
click at [363, 645] on button "Potvrdit" at bounding box center [276, 653] width 397 height 55
